Goal: Transaction & Acquisition: Subscribe to service/newsletter

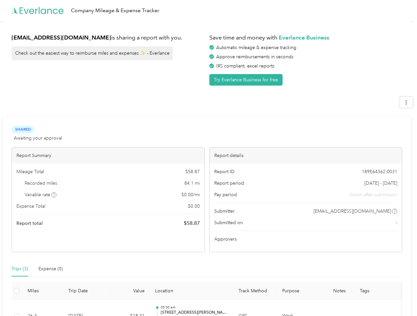
click at [210, 158] on div "Report details" at bounding box center [306, 155] width 193 height 16
click at [209, 11] on div "Company Mileage & Expense Tracker" at bounding box center [207, 10] width 414 height 21
click at [247, 80] on button "Try Everlance Business for free" at bounding box center [246, 80] width 73 height 12
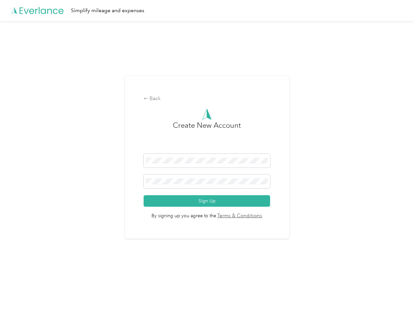
click at [410, 102] on div "Back Create New Account Sign Up By signing up you agree to the Terms & Conditio…" at bounding box center [207, 160] width 414 height 278
click at [54, 195] on div "Back Create New Account Sign Up By signing up you agree to the Terms & Conditio…" at bounding box center [207, 160] width 414 height 278
click at [259, 211] on span "By signing up you agree to the Terms & Conditions" at bounding box center [207, 213] width 127 height 13
click at [20, 269] on div "Back Create New Account Sign Up By signing up you agree to the Terms & Conditio…" at bounding box center [207, 160] width 414 height 278
click at [51, 269] on div "Back Create New Account Sign Up By signing up you agree to the Terms & Conditio…" at bounding box center [207, 160] width 414 height 278
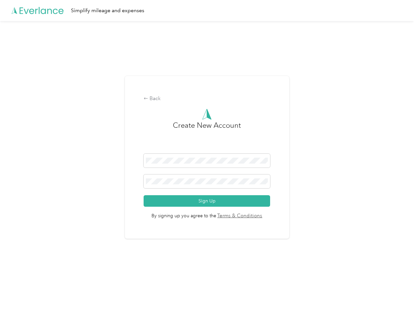
click at [17, 290] on div "Back Create New Account Sign Up By signing up you agree to the Terms & Conditio…" at bounding box center [207, 160] width 414 height 278
click at [204, 308] on html "Simplify mileage and expenses Back Create New Account Sign Up By signing up you…" at bounding box center [207, 158] width 414 height 316
